Goal: Transaction & Acquisition: Download file/media

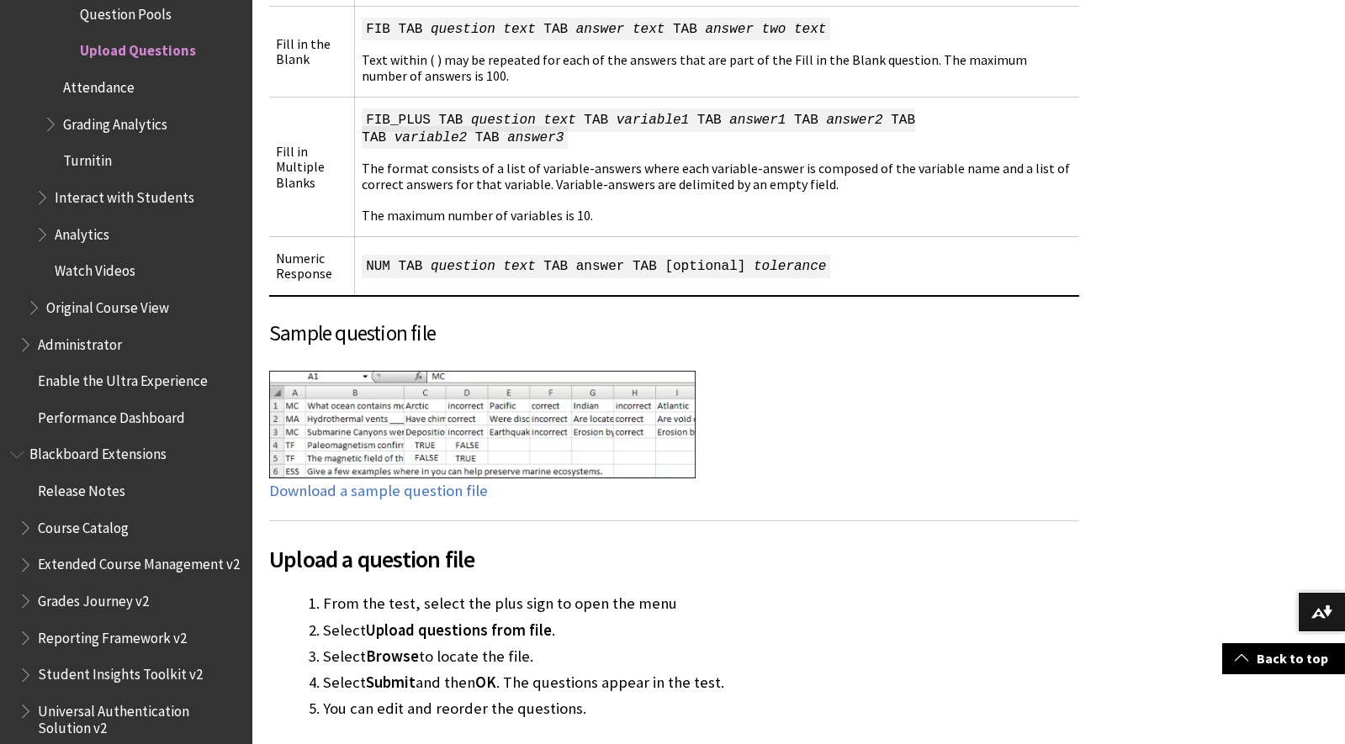
scroll to position [2075, 0]
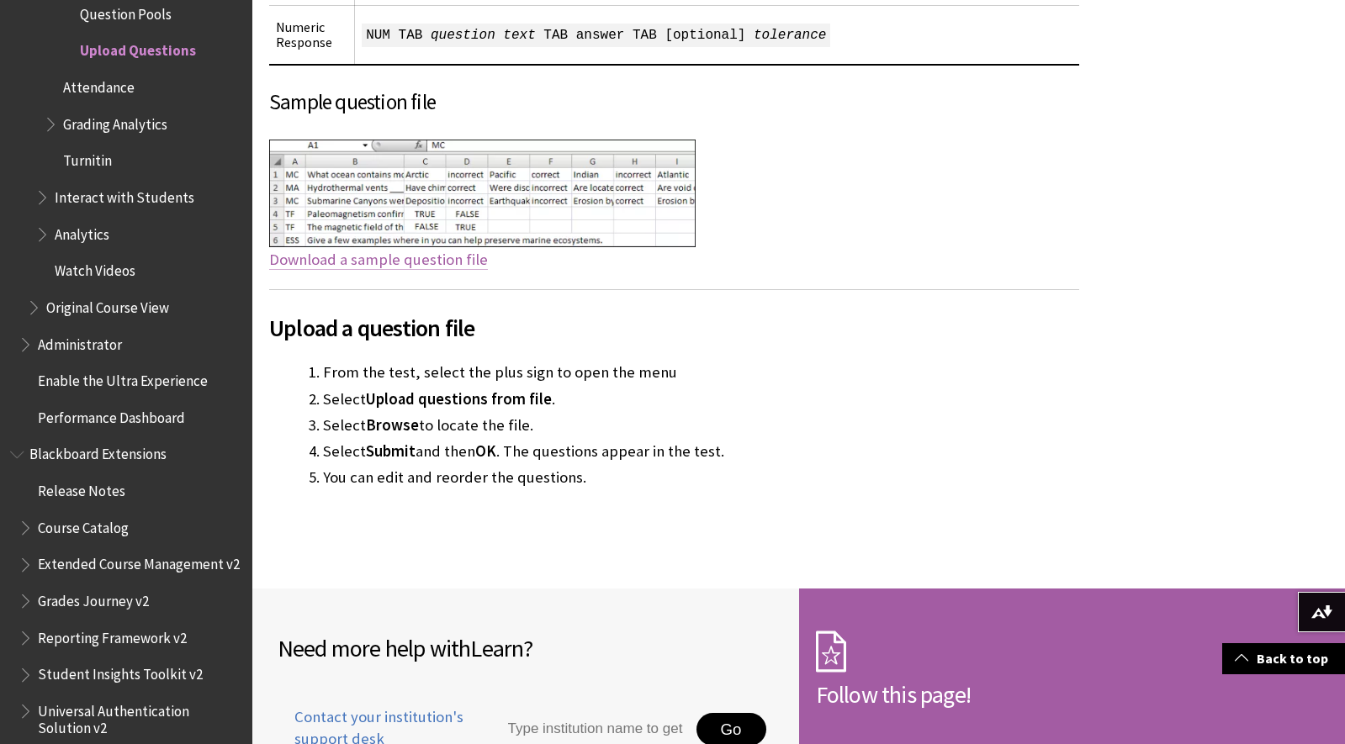
click at [448, 250] on link "Download a sample question file" at bounding box center [378, 260] width 219 height 20
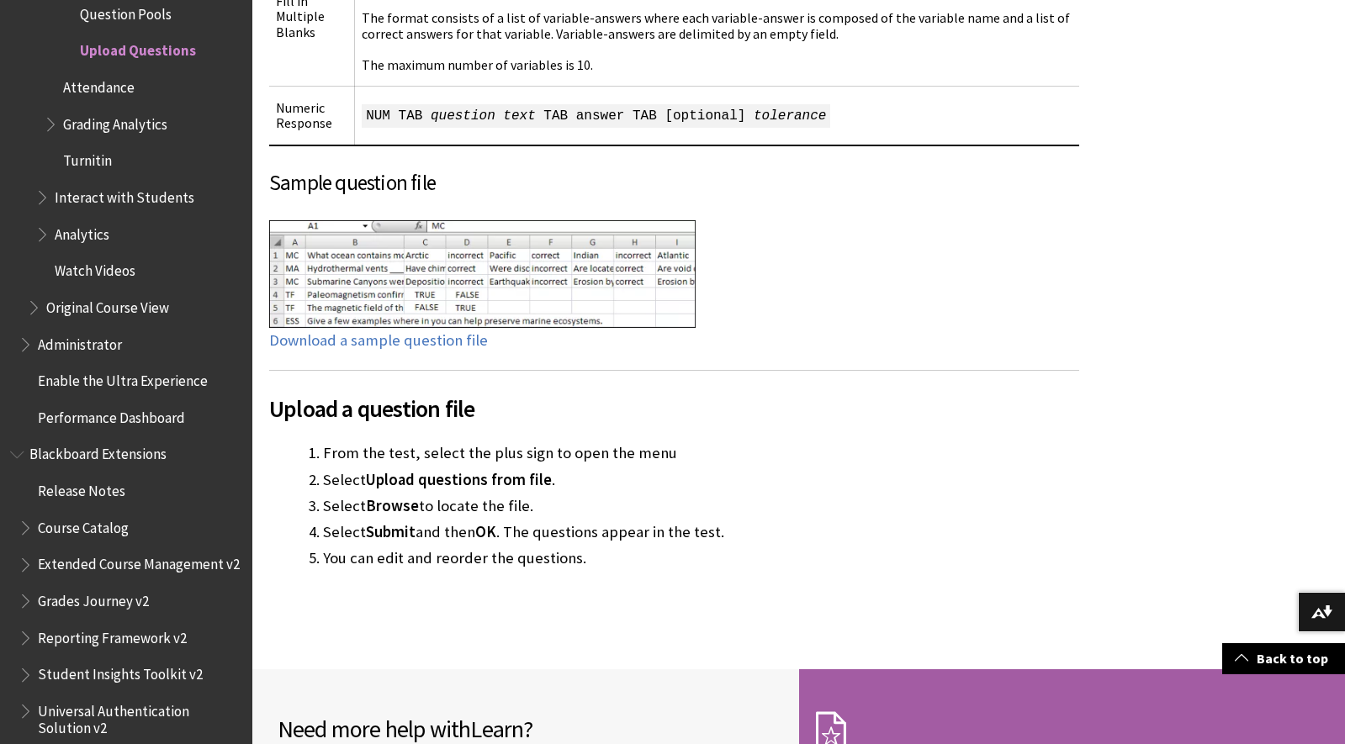
scroll to position [1831, 0]
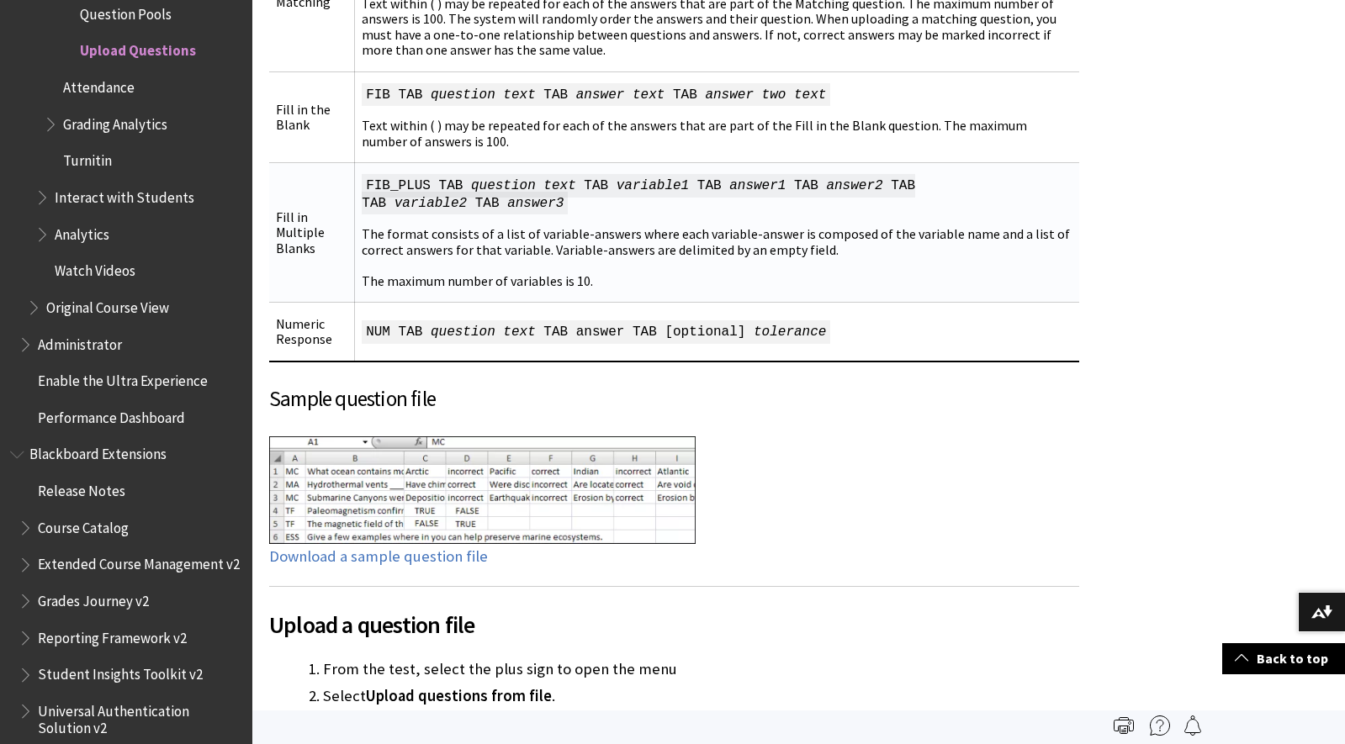
scroll to position [1767, 0]
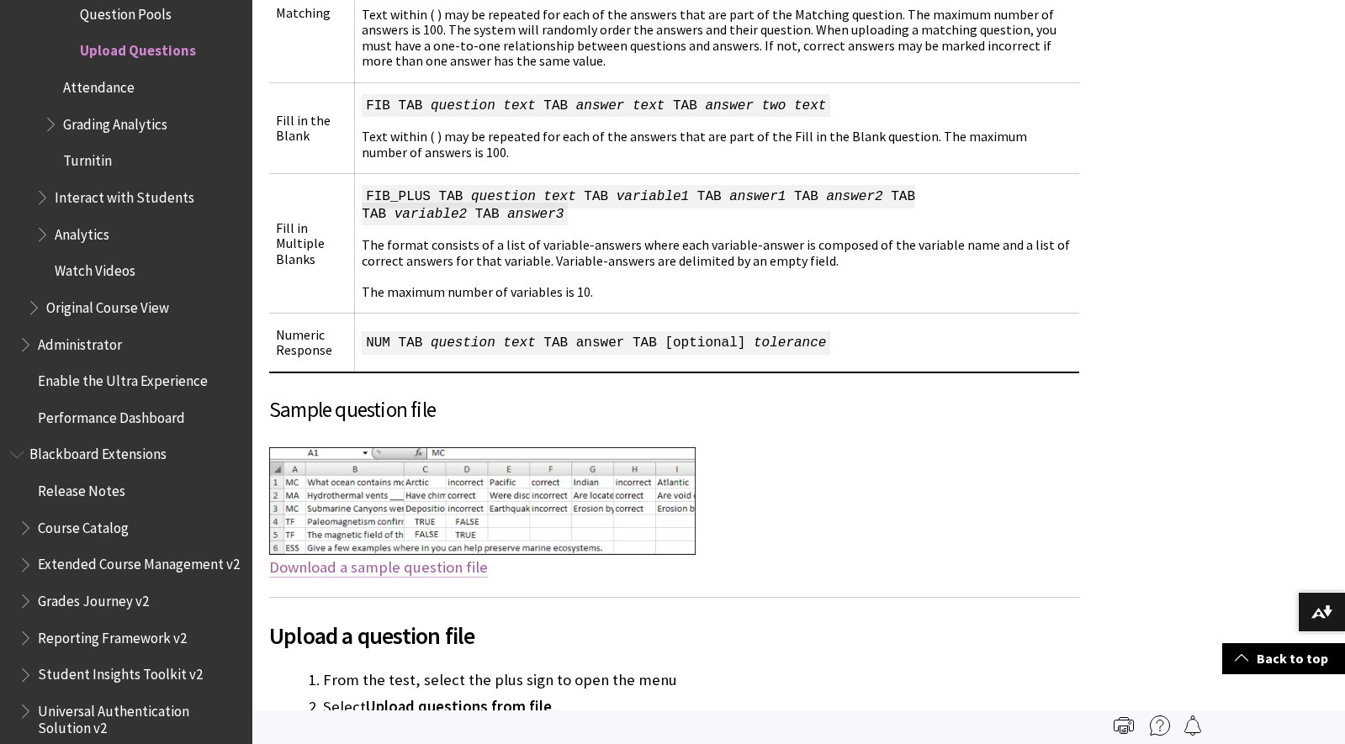
click at [428, 558] on link "Download a sample question file" at bounding box center [378, 568] width 219 height 20
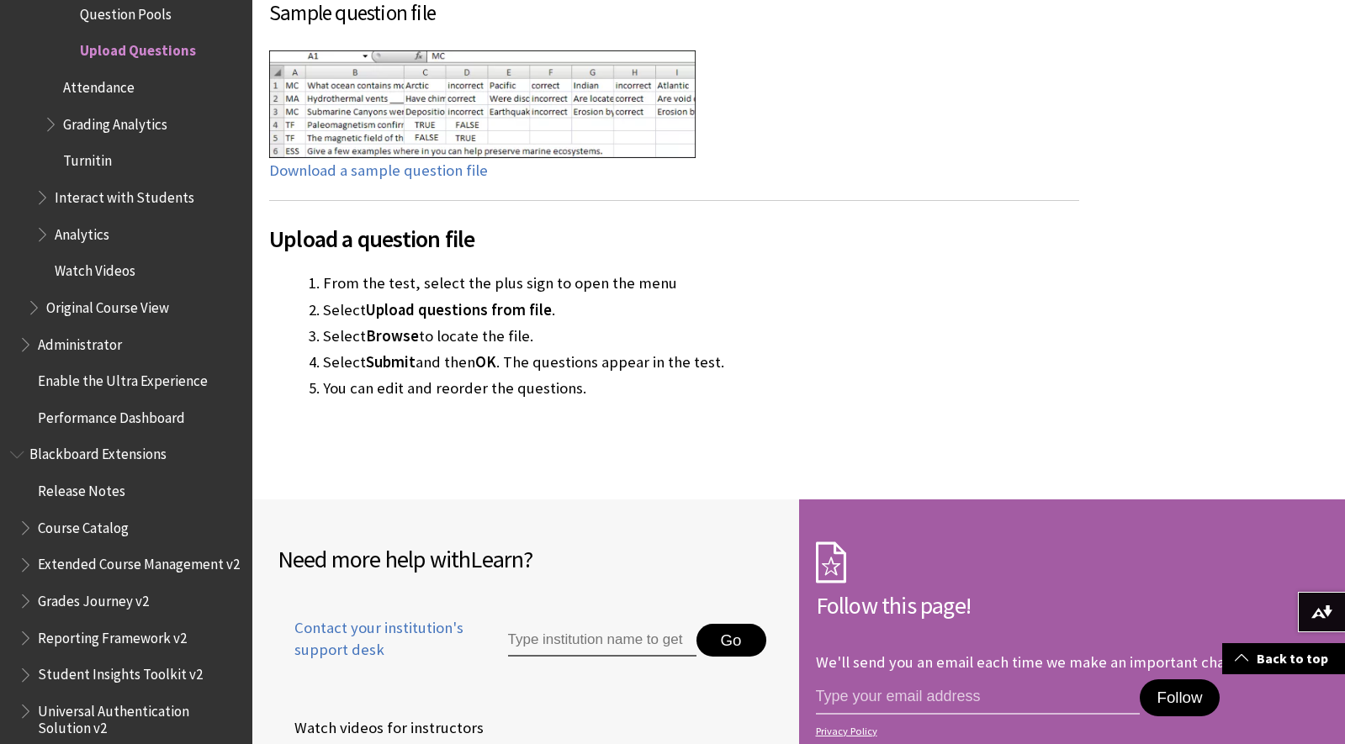
scroll to position [2102, 0]
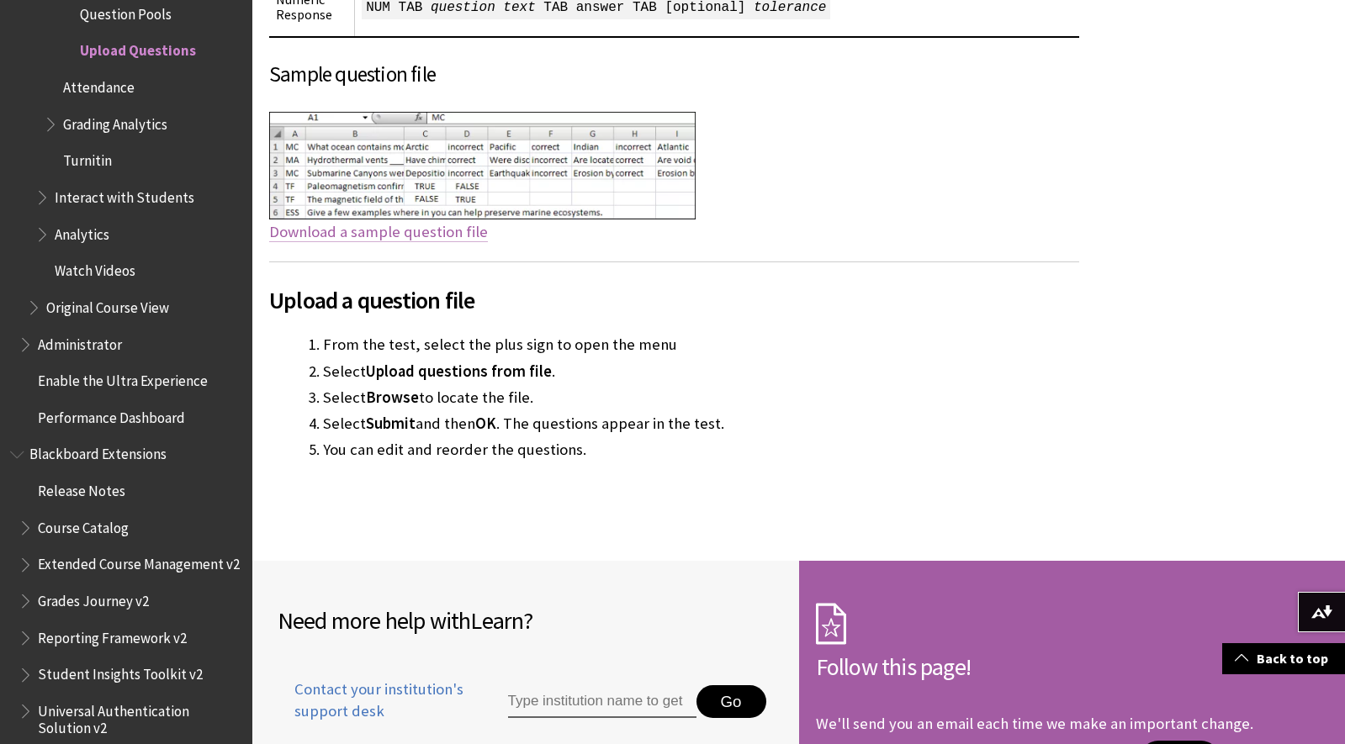
click at [425, 222] on link "Download a sample question file" at bounding box center [378, 232] width 219 height 20
